Goal: Information Seeking & Learning: Learn about a topic

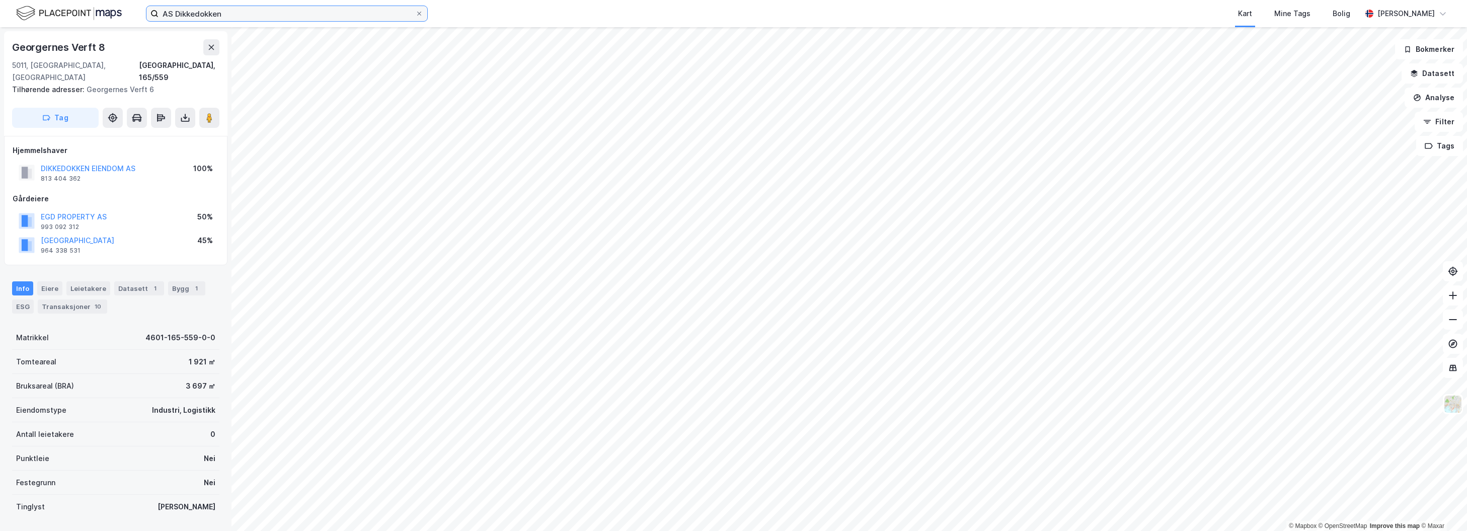
click at [271, 16] on input "AS Dikkedokken" at bounding box center [286, 13] width 257 height 15
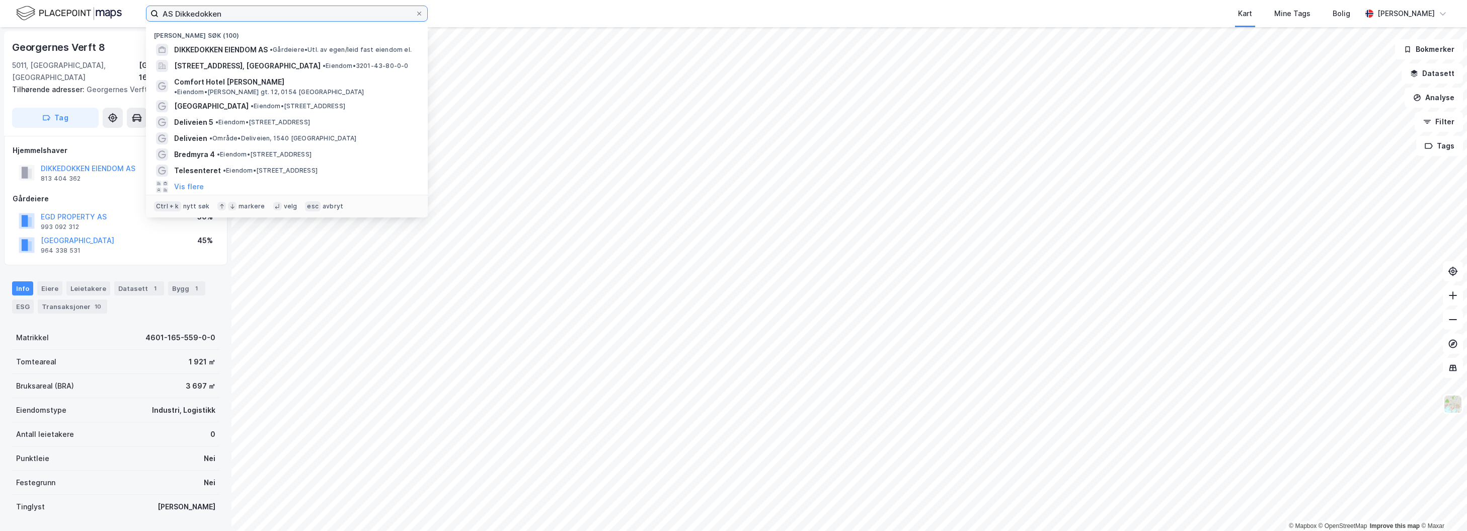
click at [271, 16] on input "AS Dikkedokken" at bounding box center [286, 13] width 257 height 15
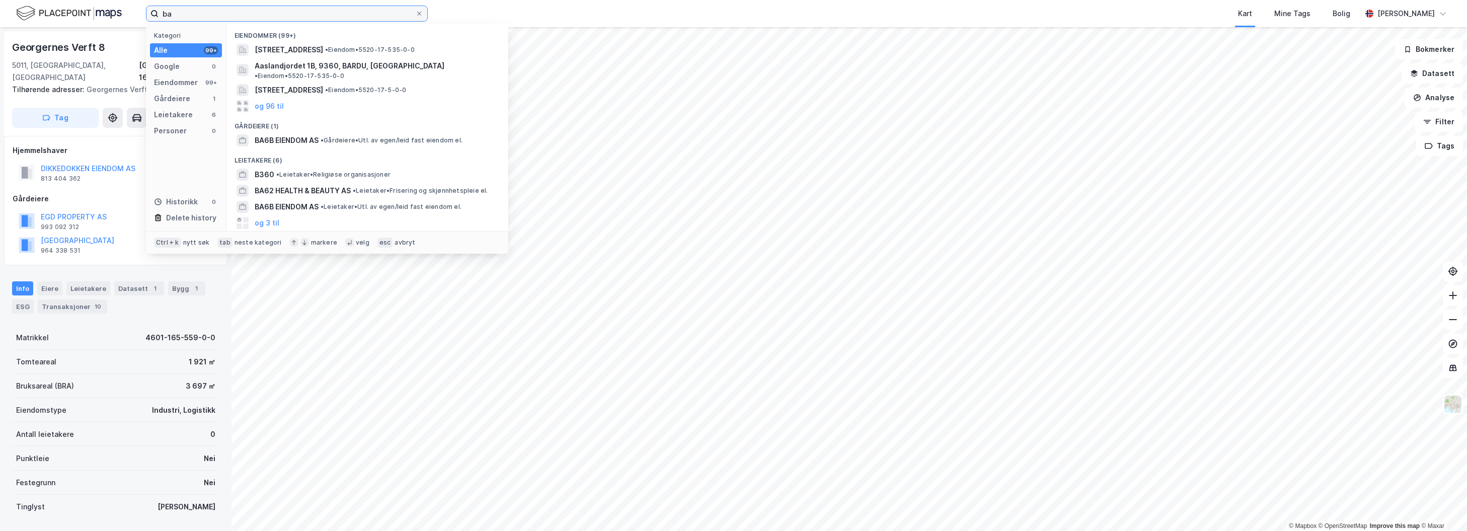
type input "b"
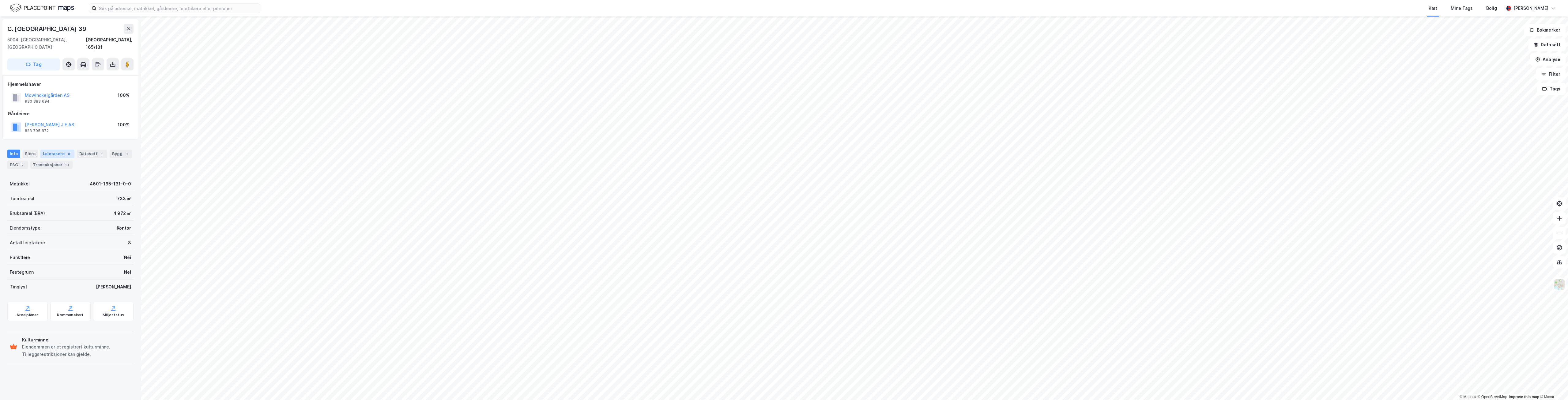
click at [61, 150] on div "Leietakere 8" at bounding box center [57, 154] width 34 height 9
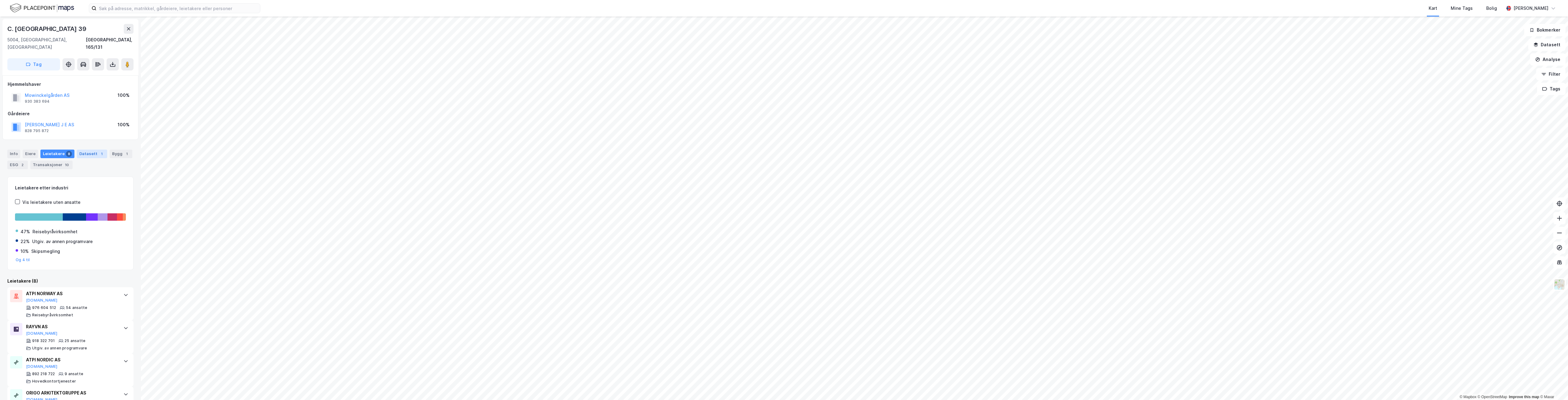
click at [88, 150] on div "Datasett 1" at bounding box center [92, 154] width 30 height 9
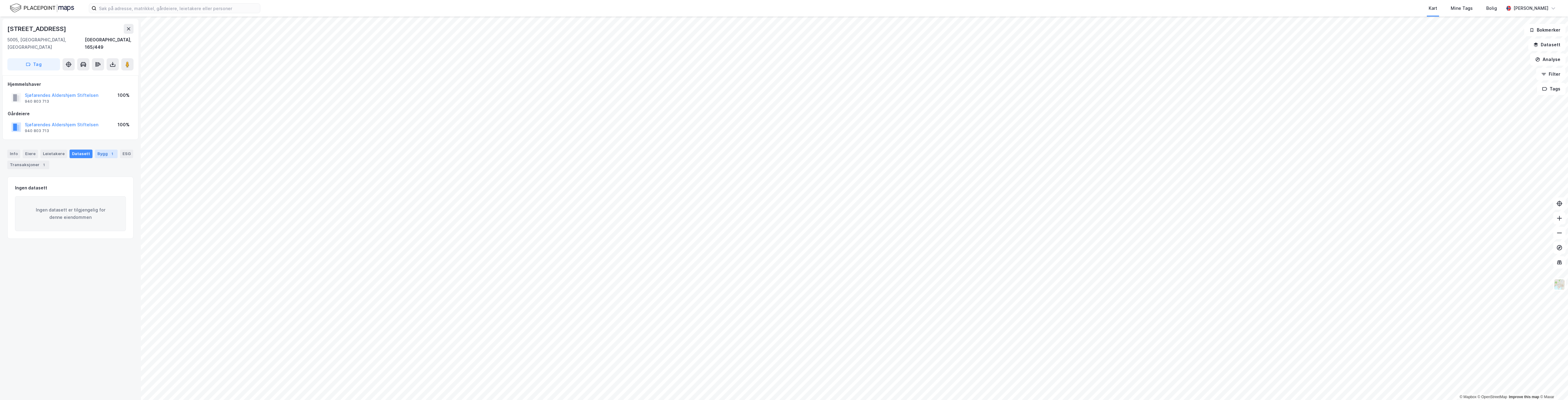
click at [103, 150] on div "Bygg 1" at bounding box center [106, 154] width 23 height 9
click at [29, 161] on div "Transaksjoner 1" at bounding box center [28, 165] width 42 height 9
click at [63, 150] on div "Leietakere 1" at bounding box center [57, 154] width 34 height 9
click at [95, 278] on div "823 269 072 2 ansatte Utøv. kunstnere innen musikk" at bounding box center [72, 284] width 91 height 12
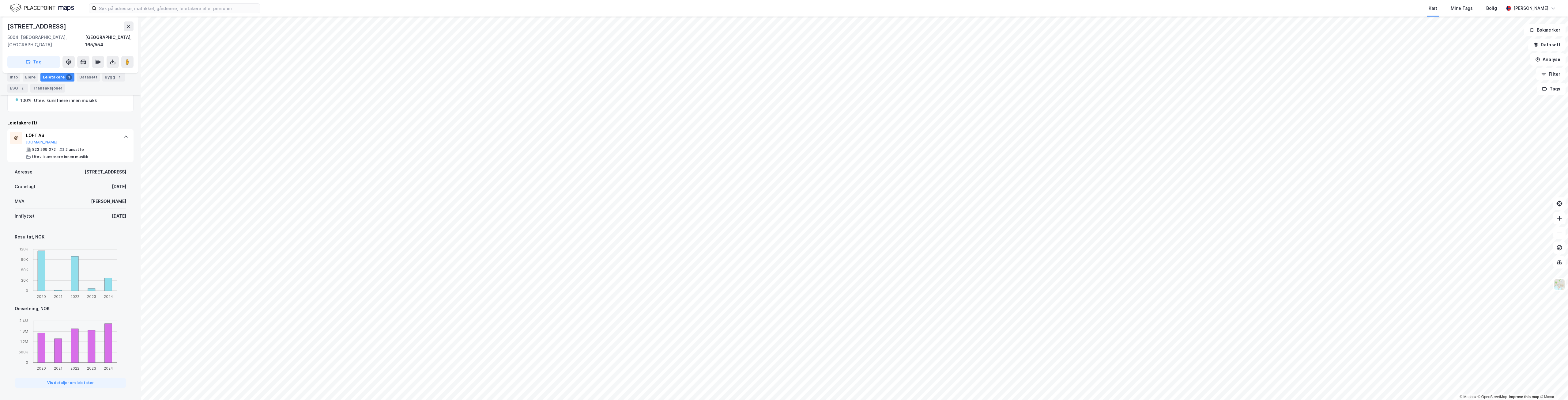
scroll to position [134, 0]
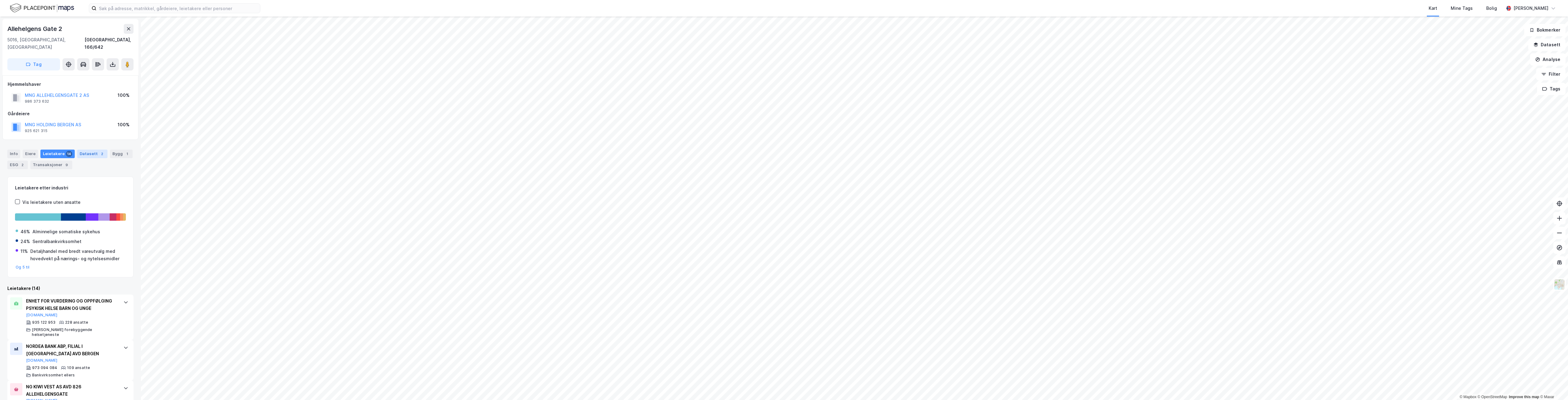
click at [77, 150] on div "Datasett 2" at bounding box center [93, 154] width 30 height 9
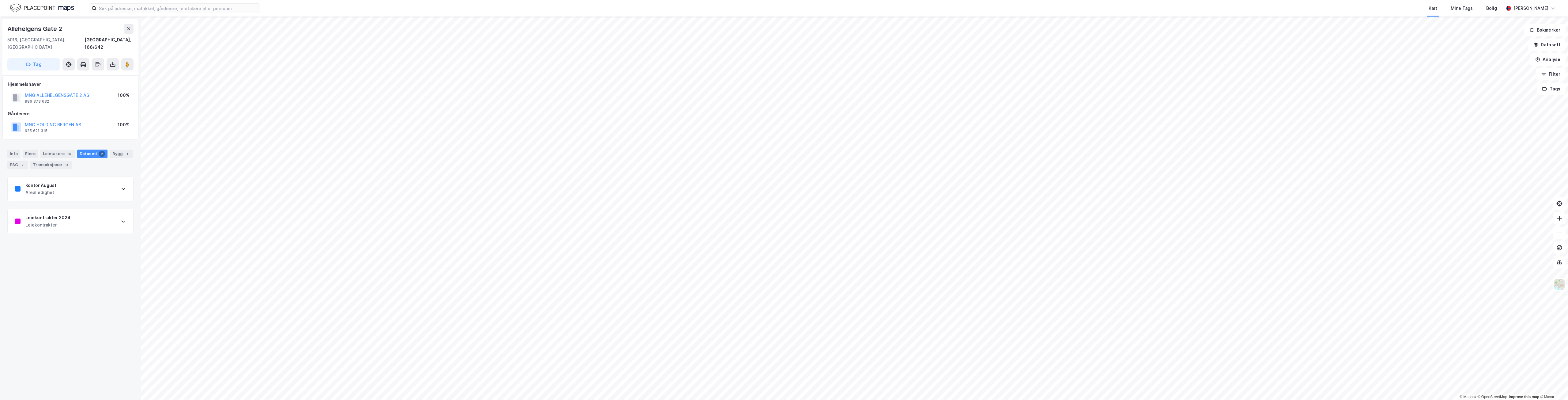
click at [69, 210] on div "Leiekontrakter 2024 Leiekontrakter" at bounding box center [71, 221] width 125 height 24
click at [72, 188] on div "Kontor August Arealledighet" at bounding box center [71, 189] width 125 height 24
click at [84, 200] on div "Transaksjoner 2024 Transaksjoner" at bounding box center [71, 196] width 125 height 24
click at [0, 0] on button "TELEGRAFEN EIGEDOM AS" at bounding box center [0, 0] width 0 height 0
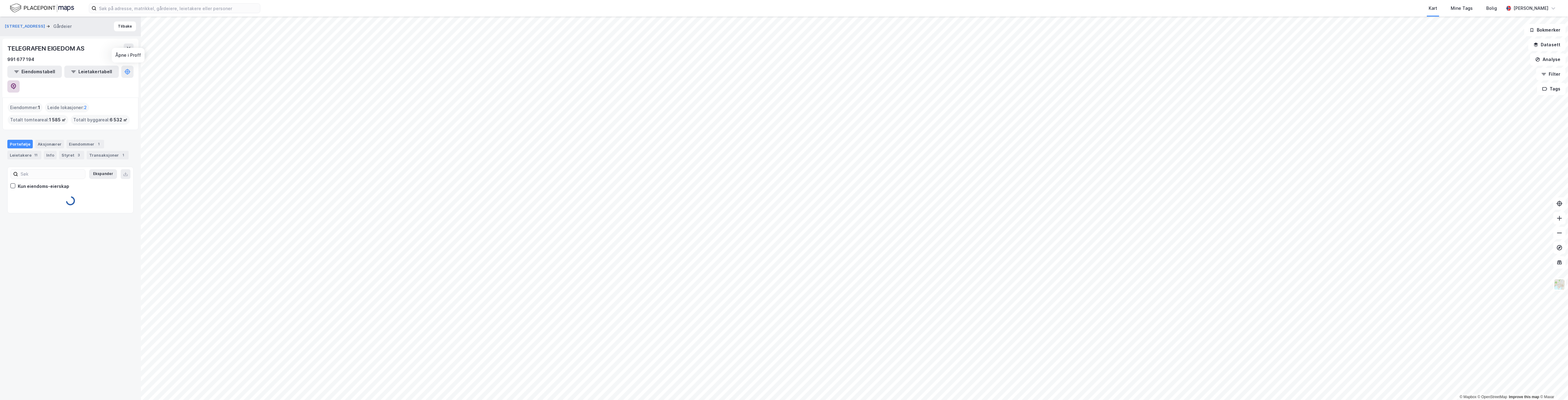
click at [15, 85] on icon at bounding box center [13, 85] width 2 height 2
click at [212, 5] on input at bounding box center [178, 8] width 164 height 9
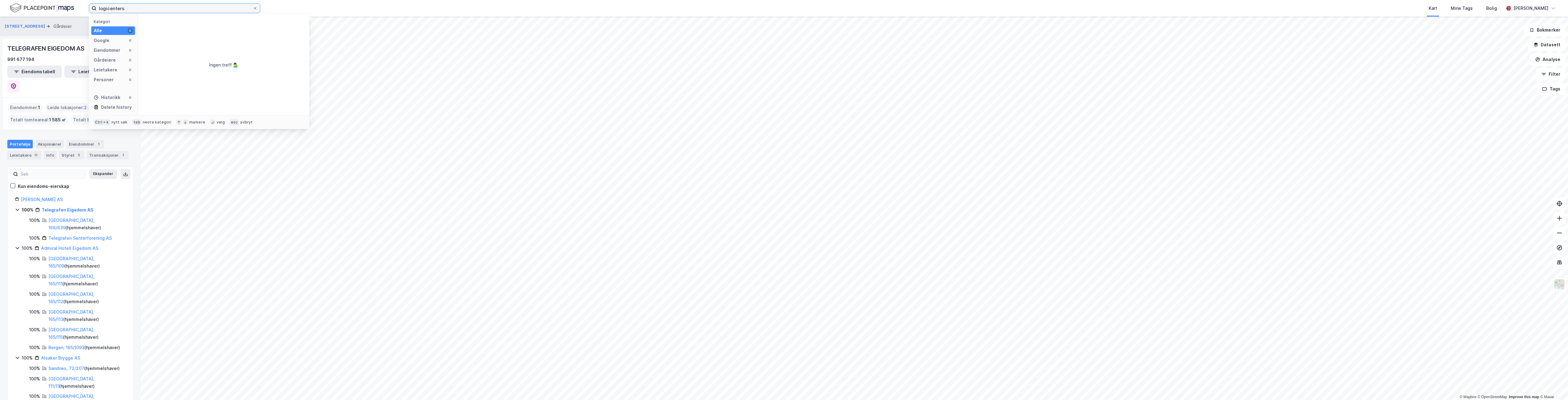
click at [168, 8] on input "logicenters" at bounding box center [174, 8] width 156 height 9
type input "logicenters"
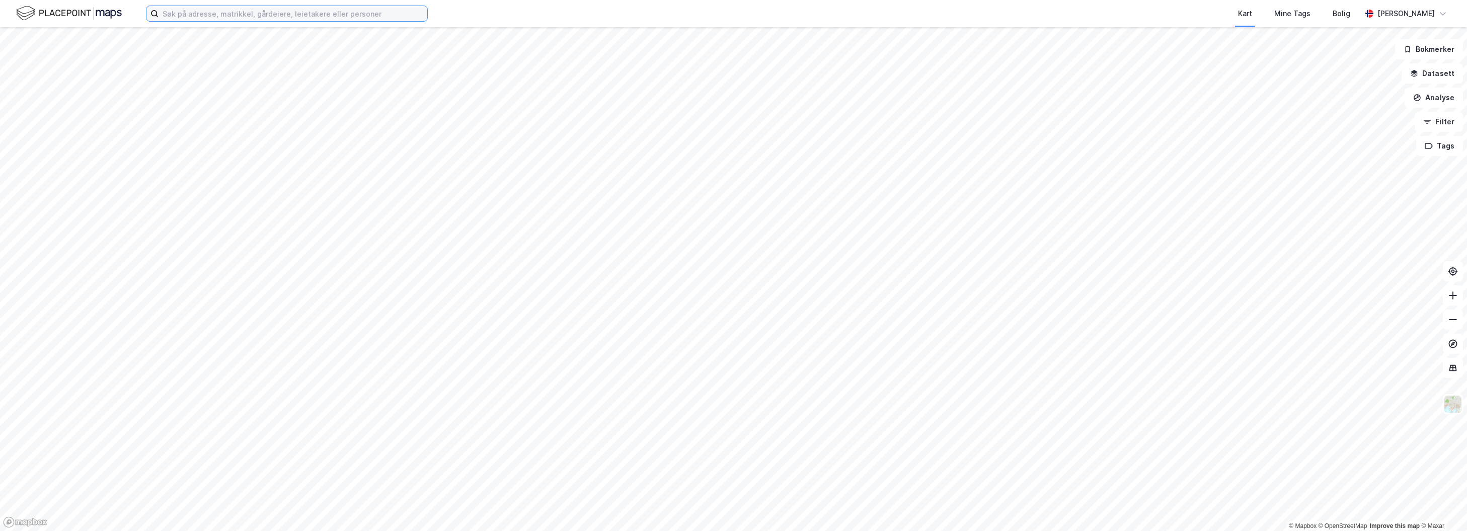
click at [231, 19] on input at bounding box center [292, 13] width 269 height 15
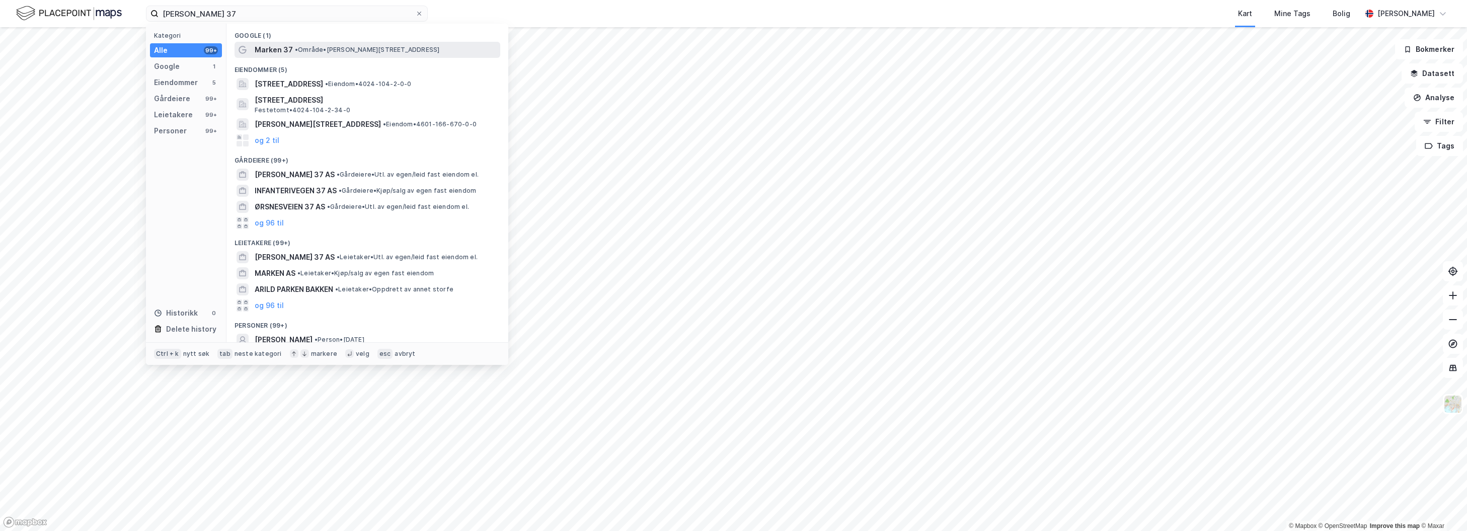
click at [257, 49] on span "Marken 37" at bounding box center [274, 50] width 38 height 12
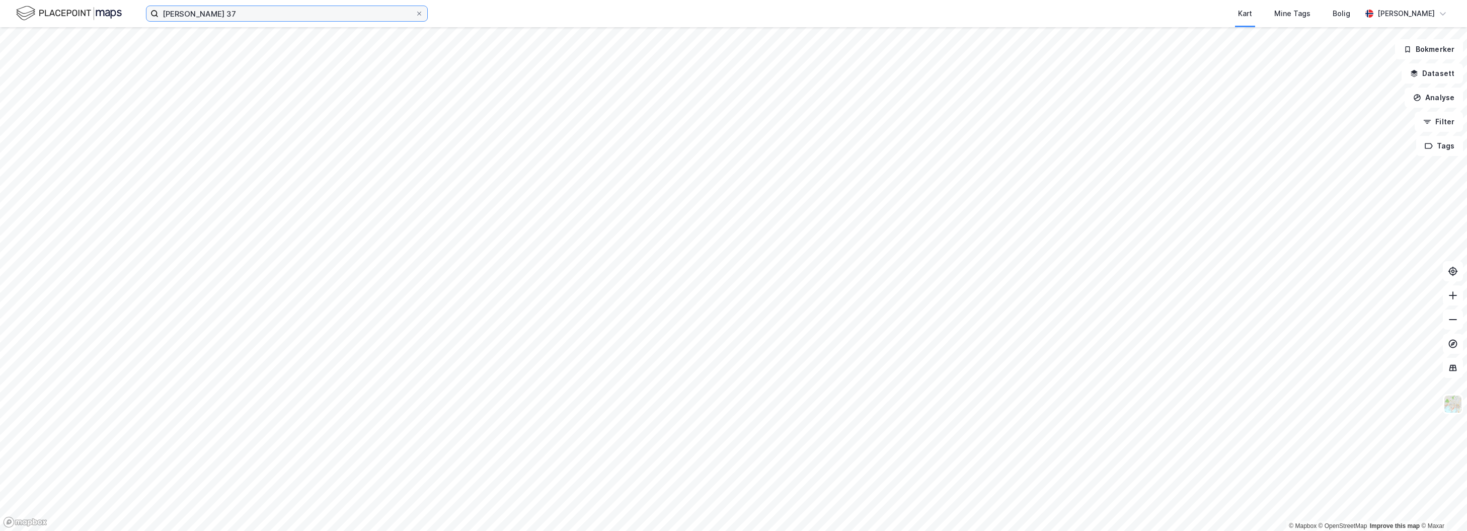
click at [226, 14] on input "[PERSON_NAME] 37" at bounding box center [286, 13] width 257 height 15
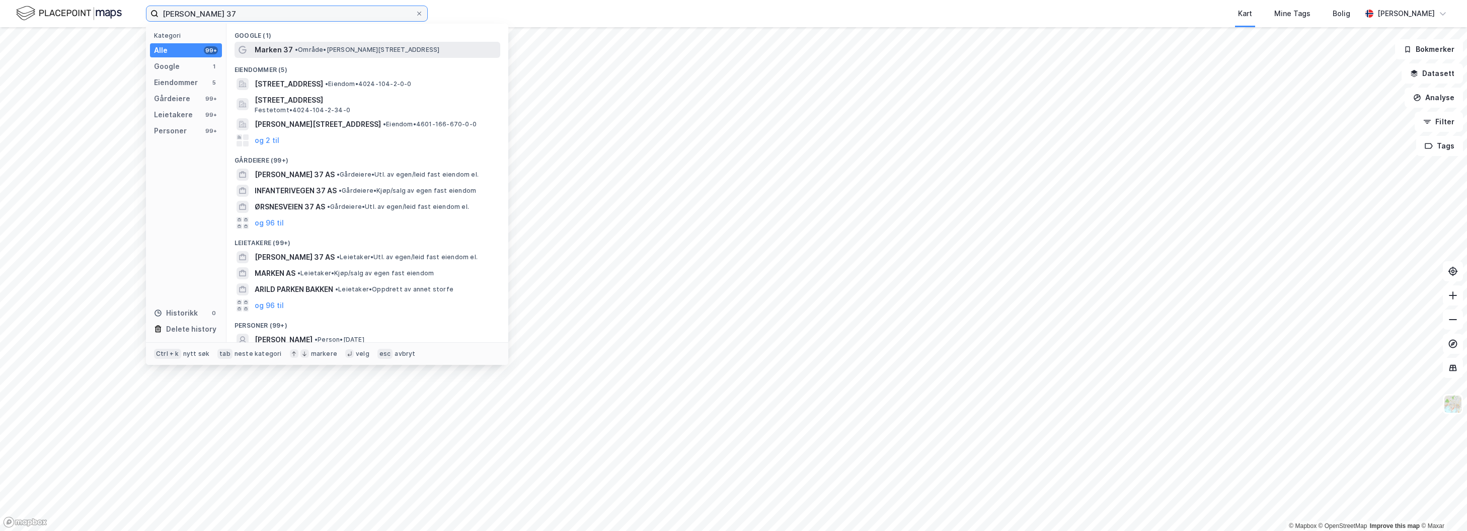
type input "[PERSON_NAME] 37"
click at [301, 48] on span "• Område • [PERSON_NAME][STREET_ADDRESS]" at bounding box center [367, 50] width 144 height 8
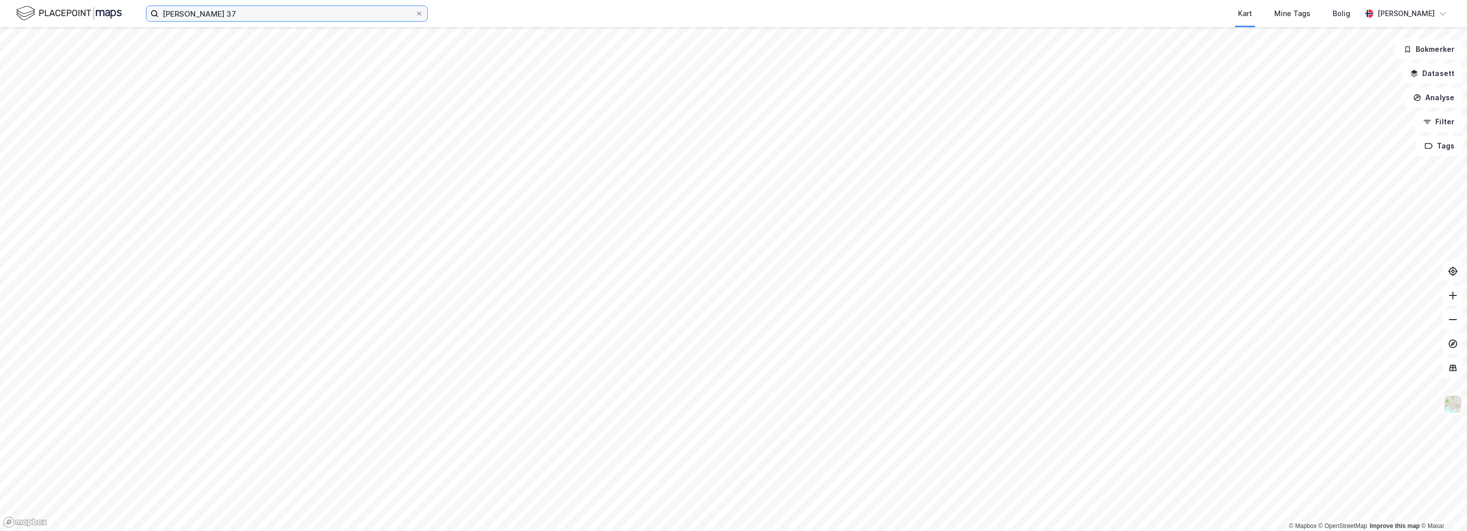
click at [279, 15] on input "[PERSON_NAME] 37" at bounding box center [286, 13] width 257 height 15
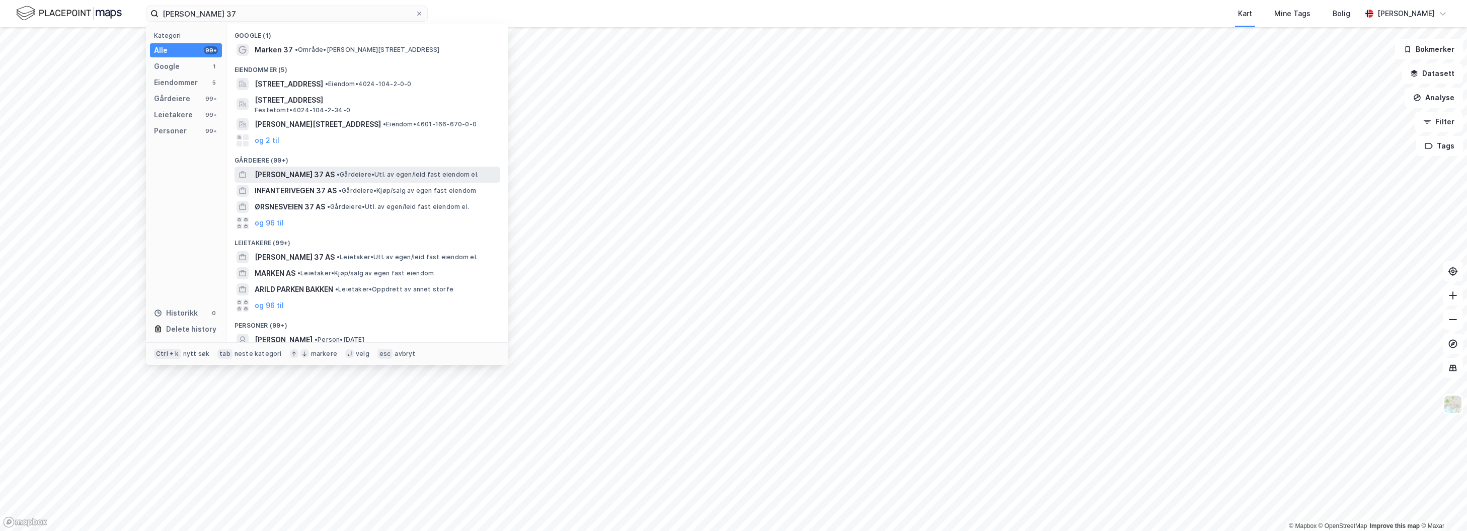
click at [337, 175] on span "• Gårdeiere • Utl. av egen/leid fast eiendom el." at bounding box center [408, 175] width 142 height 8
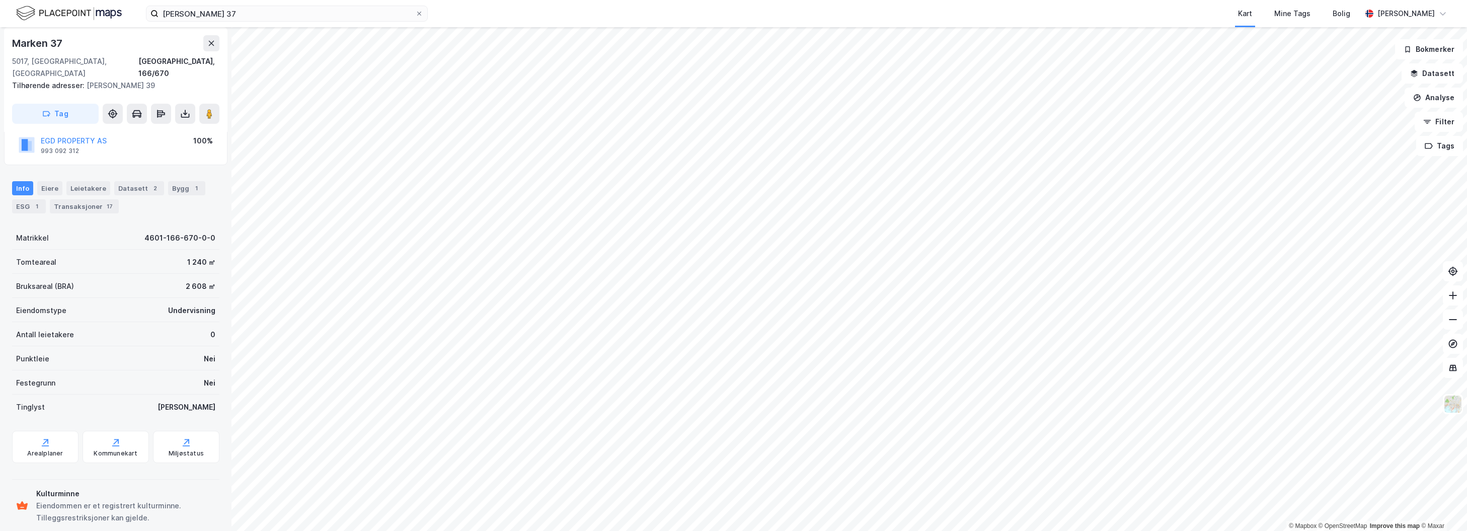
scroll to position [114, 0]
click at [125, 427] on div "Kommunekart" at bounding box center [116, 441] width 66 height 32
